Goal: Task Accomplishment & Management: Use online tool/utility

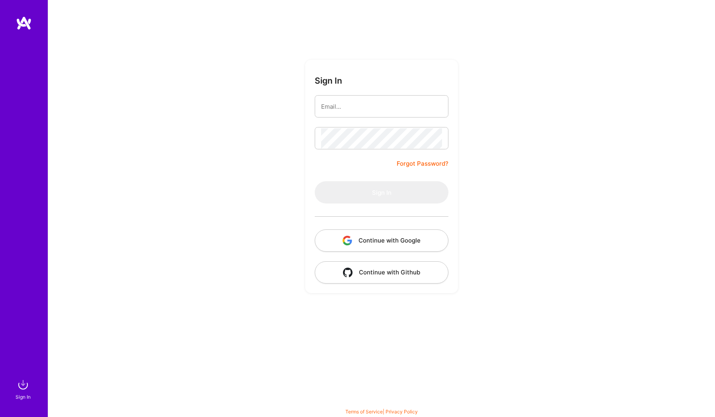
click at [416, 244] on button "Continue with Google" at bounding box center [382, 240] width 134 height 22
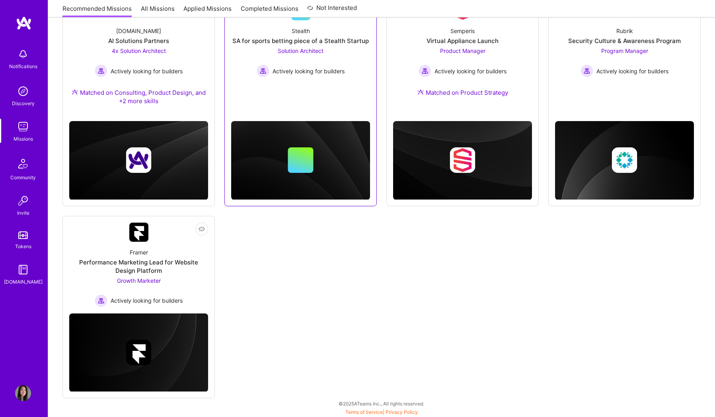
scroll to position [140, 0]
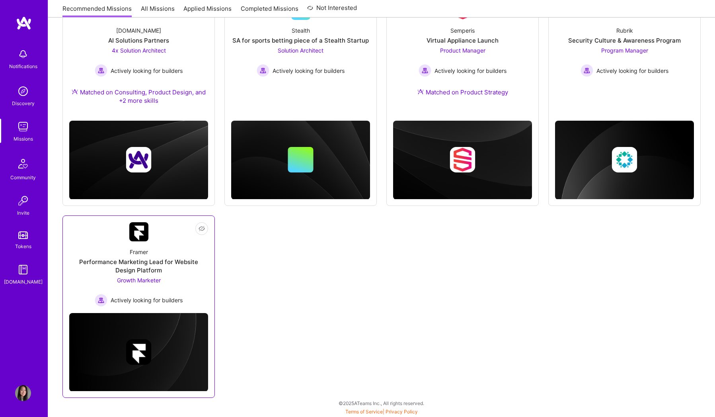
click at [146, 262] on div "Performance Marketing Lead for Website Design Platform" at bounding box center [138, 265] width 139 height 17
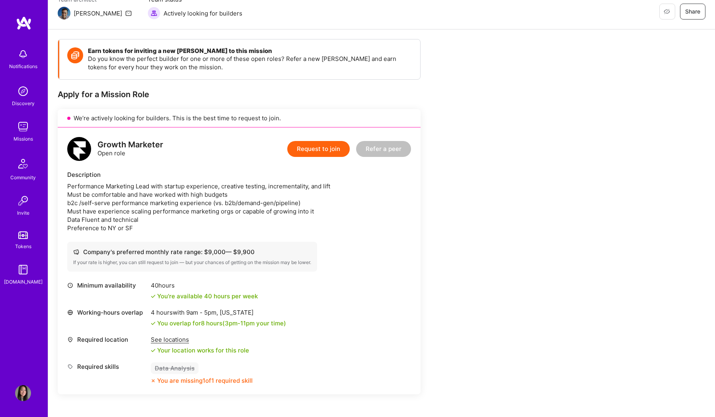
scroll to position [78, 0]
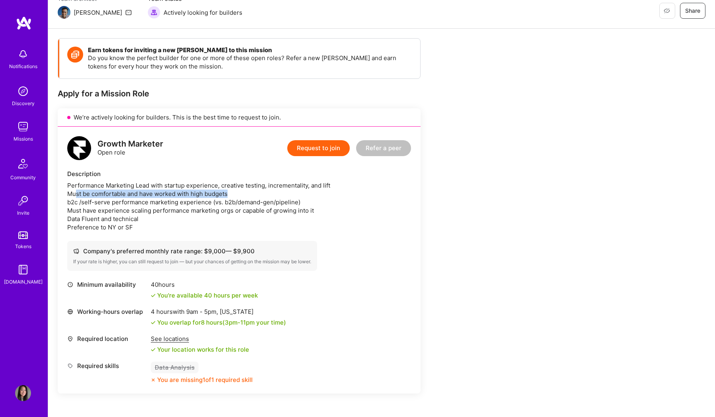
drag, startPoint x: 86, startPoint y: 195, endPoint x: 218, endPoint y: 200, distance: 132.2
click at [227, 197] on div "Performance Marketing Lead with startup experience, creative testing, increment…" at bounding box center [239, 206] width 344 height 50
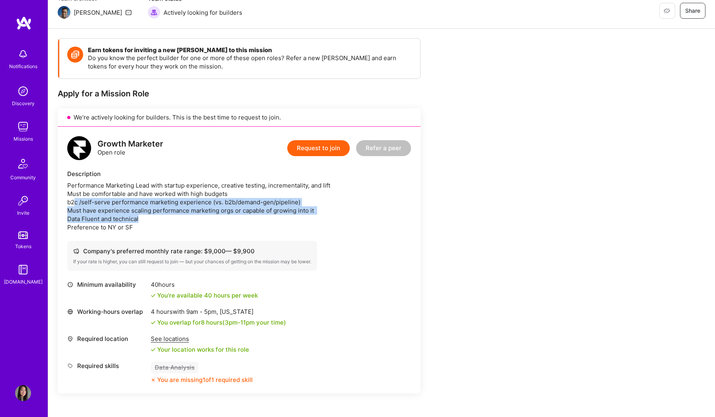
drag, startPoint x: 75, startPoint y: 202, endPoint x: 319, endPoint y: 215, distance: 244.3
click at [319, 215] on div "Performance Marketing Lead with startup experience, creative testing, increment…" at bounding box center [239, 206] width 344 height 50
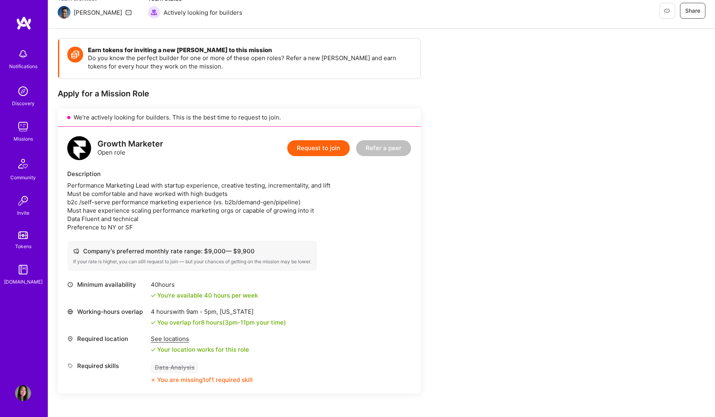
click at [600, 249] on div "Earn tokens for inviting a new [PERSON_NAME] to this mission Do you know the pe…" at bounding box center [381, 324] width 667 height 591
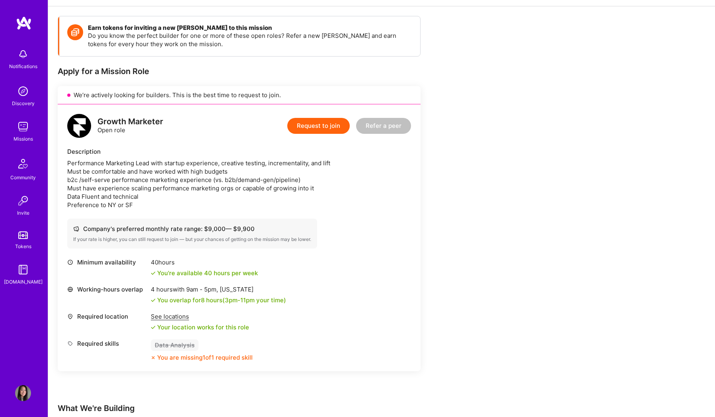
scroll to position [103, 0]
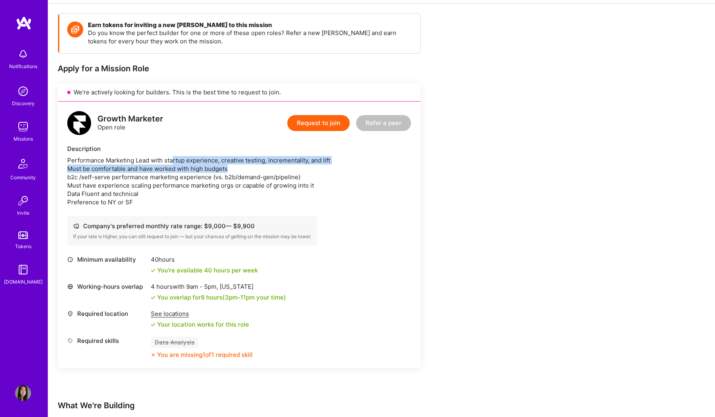
drag, startPoint x: 198, startPoint y: 161, endPoint x: 305, endPoint y: 174, distance: 107.8
click at [327, 169] on div "Performance Marketing Lead with startup experience, creative testing, increment…" at bounding box center [239, 181] width 344 height 50
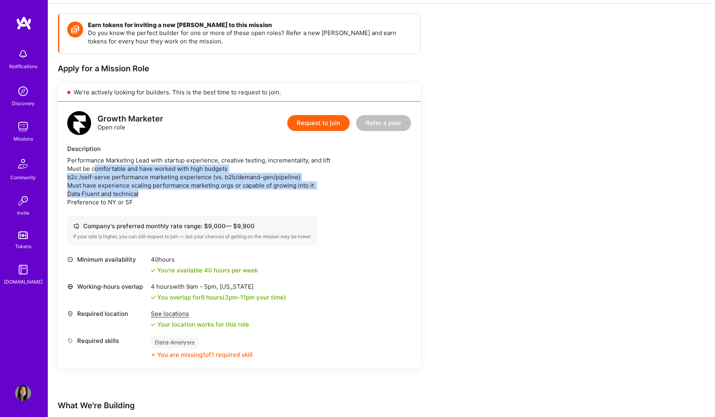
drag, startPoint x: 97, startPoint y: 170, endPoint x: 360, endPoint y: 191, distance: 264.3
click at [358, 191] on div "Performance Marketing Lead with startup experience, creative testing, increment…" at bounding box center [239, 181] width 344 height 50
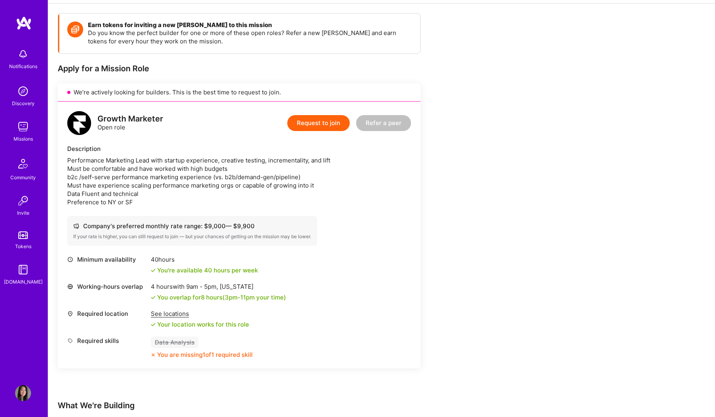
click at [529, 224] on div "Earn tokens for inviting a new [PERSON_NAME] to this mission Do you know the pe…" at bounding box center [296, 291] width 477 height 556
drag, startPoint x: 74, startPoint y: 184, endPoint x: 332, endPoint y: 188, distance: 258.3
click at [331, 187] on div "Performance Marketing Lead with startup experience, creative testing, increment…" at bounding box center [239, 181] width 344 height 50
click at [533, 210] on div "Earn tokens for inviting a new [PERSON_NAME] to this mission Do you know the pe…" at bounding box center [296, 291] width 477 height 556
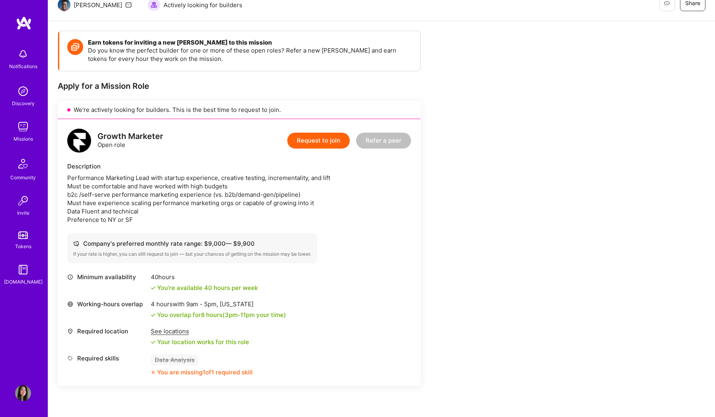
scroll to position [0, 0]
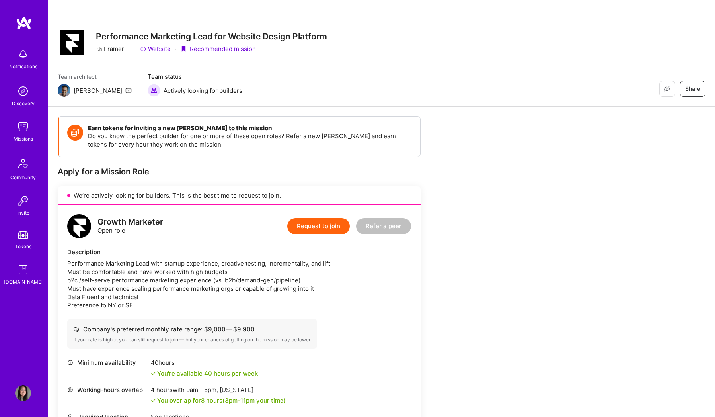
click at [162, 49] on link "Website" at bounding box center [155, 49] width 31 height 8
